Goal: Obtain resource: Obtain resource

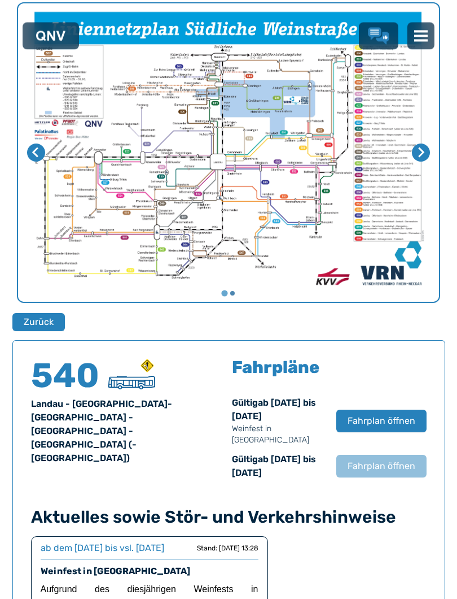
scroll to position [445, 0]
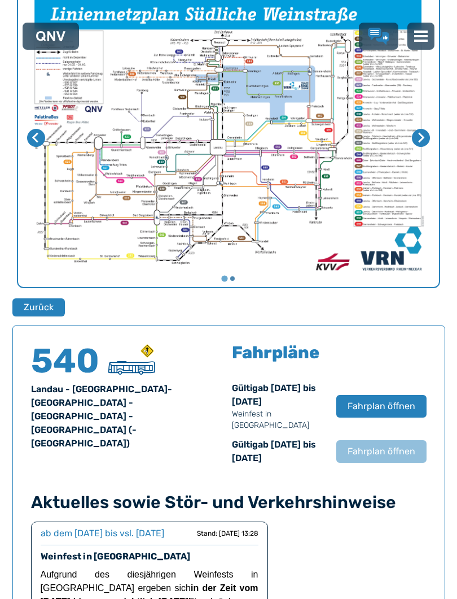
click at [401, 407] on span "Fahrplan öffnen" at bounding box center [382, 406] width 68 height 14
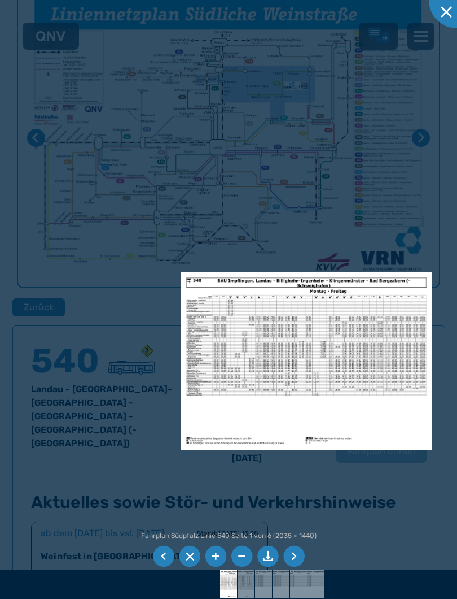
click at [383, 416] on img at bounding box center [307, 361] width 252 height 178
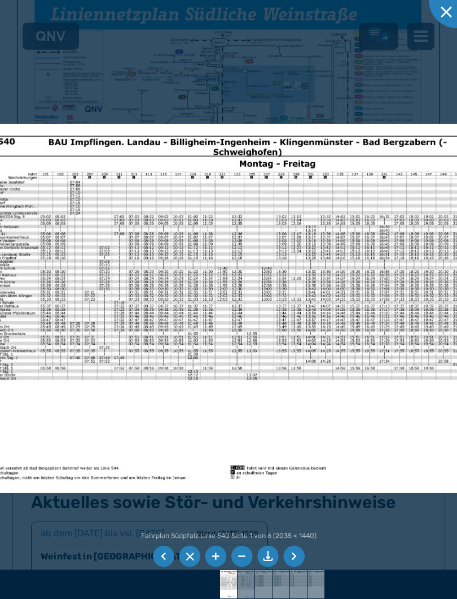
click at [383, 409] on img at bounding box center [232, 308] width 521 height 369
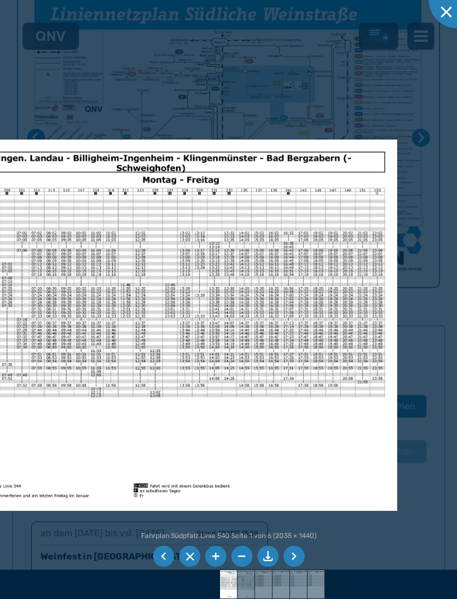
click at [298, 542] on li at bounding box center [294, 556] width 21 height 21
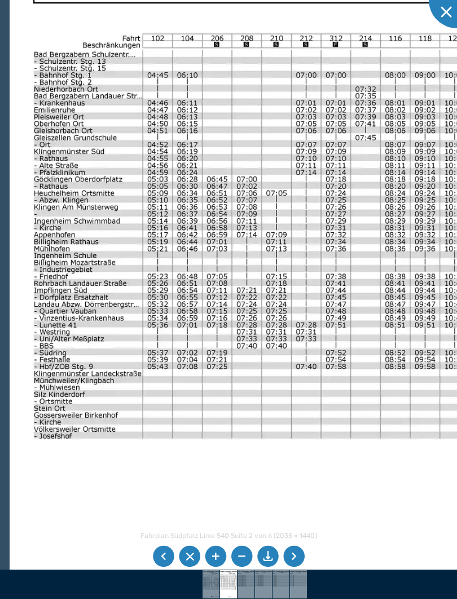
click at [294, 542] on li at bounding box center [294, 556] width 21 height 21
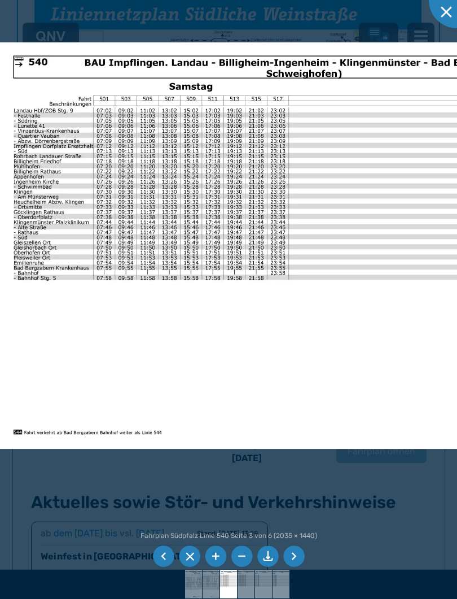
click at [301, 542] on li at bounding box center [294, 556] width 21 height 21
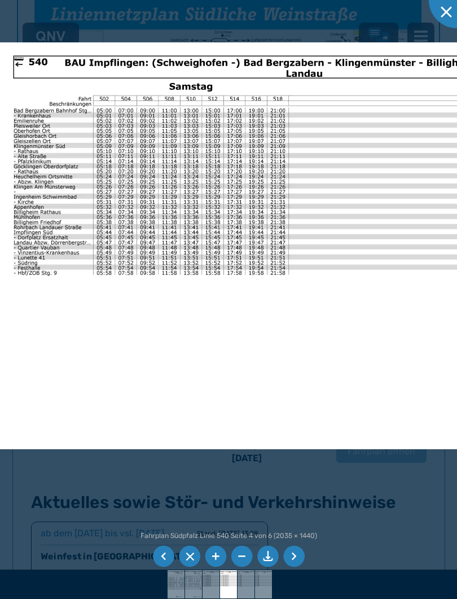
click at [299, 542] on li at bounding box center [294, 556] width 21 height 21
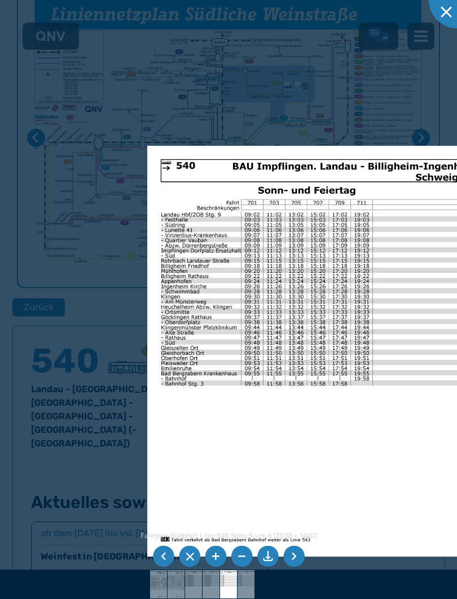
click at [300, 542] on li at bounding box center [294, 556] width 21 height 21
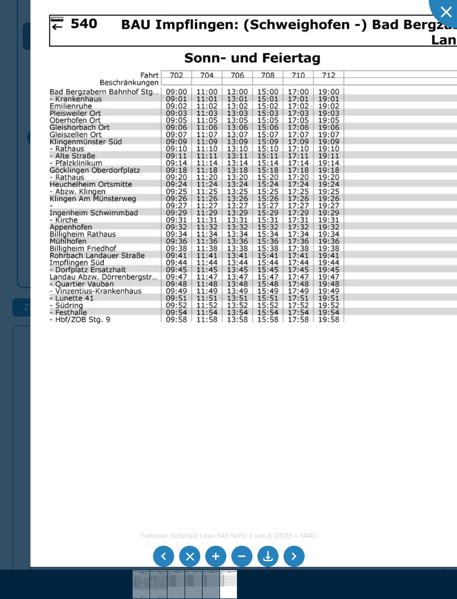
click at [347, 148] on img at bounding box center [433, 281] width 806 height 570
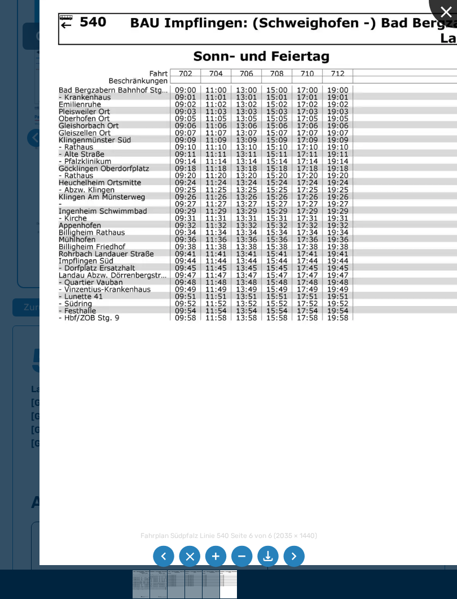
click at [442, 19] on div at bounding box center [457, 0] width 56 height 56
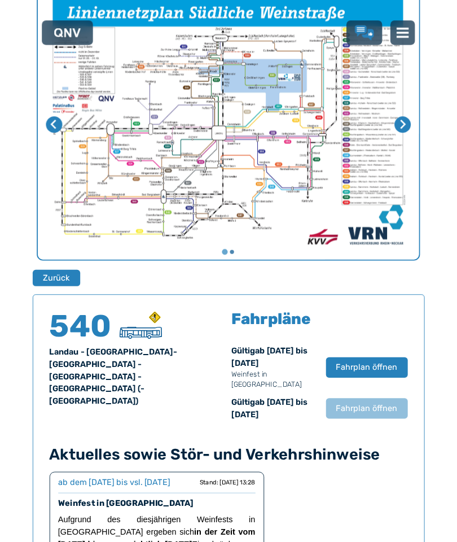
scroll to position [477, 0]
